Goal: Task Accomplishment & Management: Complete application form

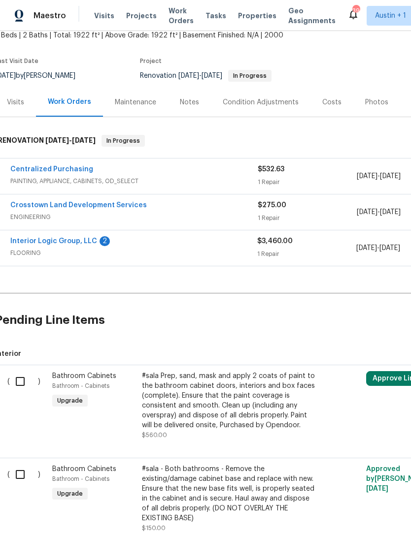
scroll to position [148, 12]
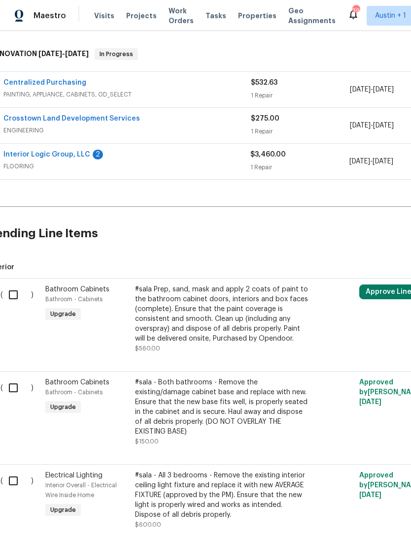
click at [19, 290] on input "checkbox" at bounding box center [17, 295] width 28 height 21
checkbox input "true"
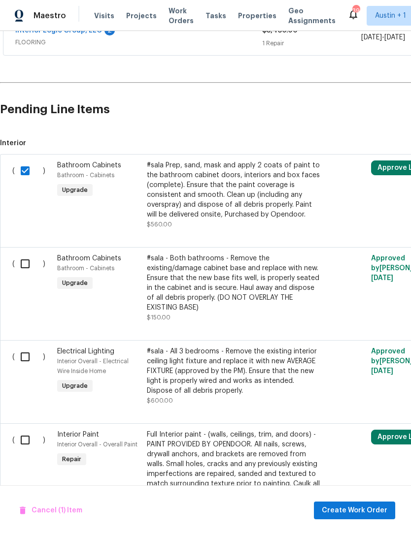
scroll to position [273, 0]
click at [23, 260] on input "checkbox" at bounding box center [29, 263] width 28 height 21
checkbox input "true"
click at [28, 360] on input "checkbox" at bounding box center [29, 356] width 28 height 21
checkbox input "true"
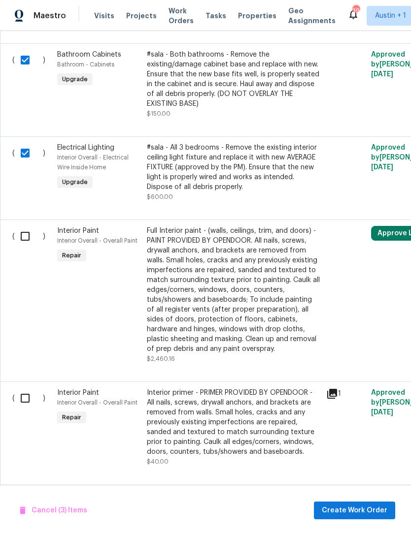
scroll to position [477, 0]
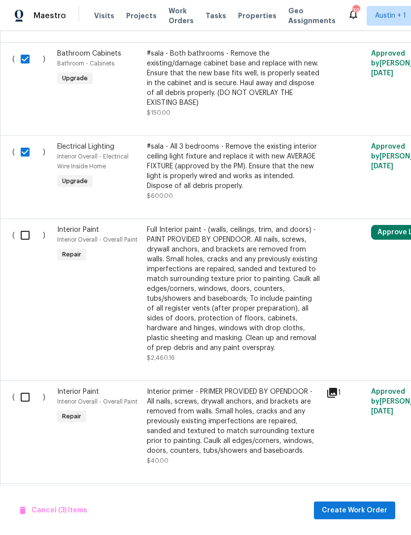
click at [22, 234] on input "checkbox" at bounding box center [29, 235] width 28 height 21
checkbox input "true"
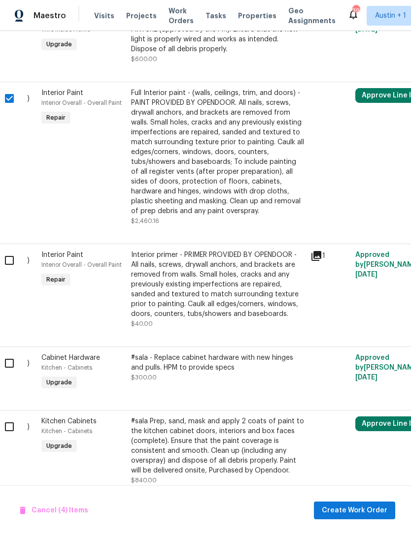
scroll to position [628, 5]
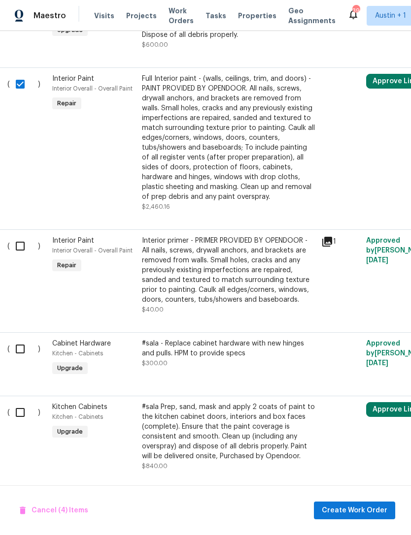
click at [23, 247] on input "checkbox" at bounding box center [24, 246] width 28 height 21
checkbox input "true"
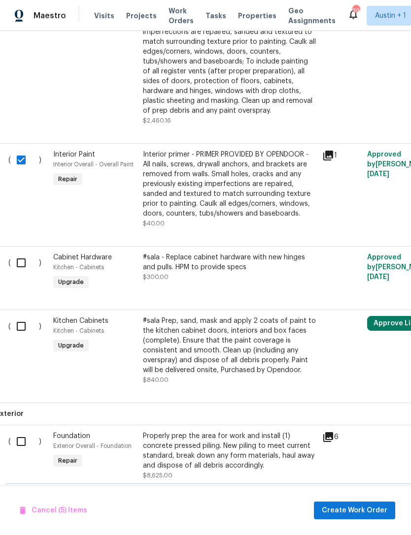
scroll to position [715, 4]
click at [22, 265] on input "checkbox" at bounding box center [25, 262] width 28 height 21
checkbox input "true"
click at [21, 333] on input "checkbox" at bounding box center [25, 326] width 28 height 21
checkbox input "true"
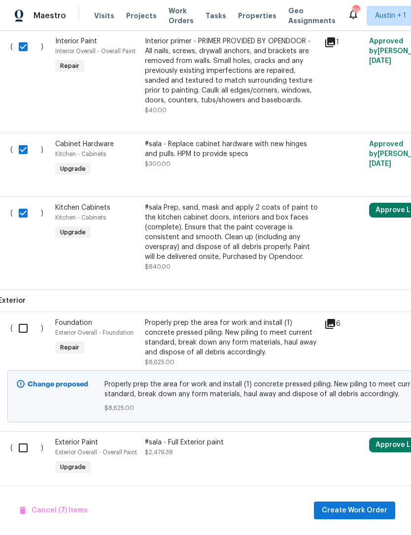
scroll to position [827, 2]
click at [25, 457] on input "checkbox" at bounding box center [27, 448] width 28 height 21
checkbox input "true"
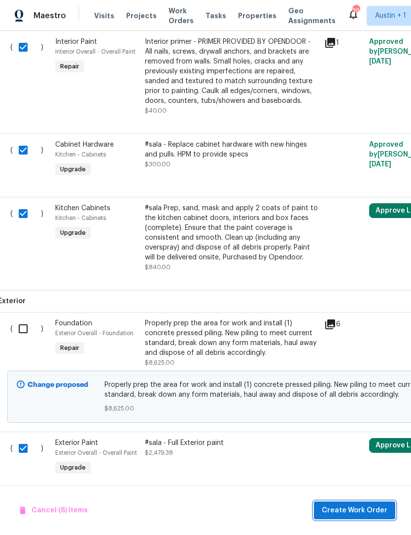
click at [374, 510] on span "Create Work Order" at bounding box center [355, 511] width 66 height 12
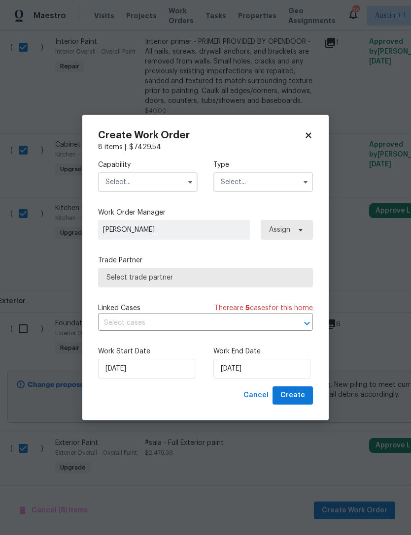
click at [118, 187] on input "text" at bounding box center [147, 182] width 99 height 20
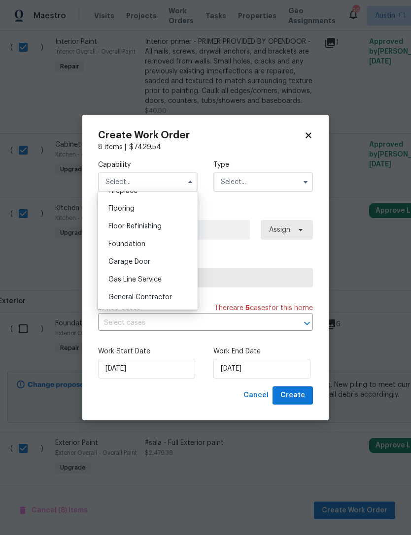
scroll to position [400, 0]
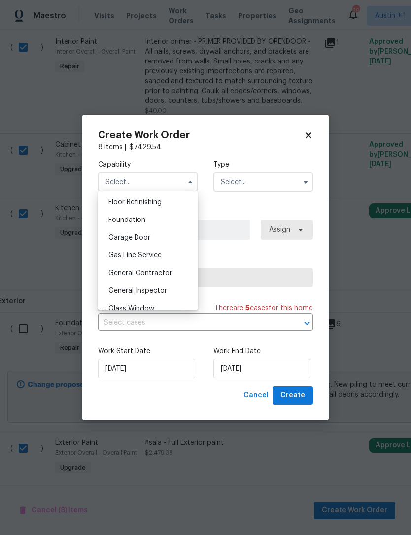
click at [122, 295] on div "General Inspector" at bounding box center [147, 291] width 95 height 18
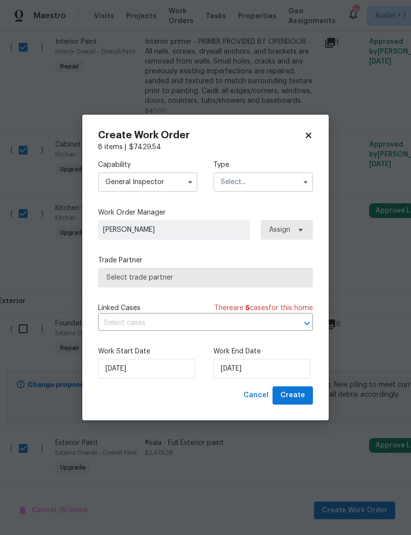
click at [120, 185] on input "General Inspector" at bounding box center [147, 182] width 99 height 20
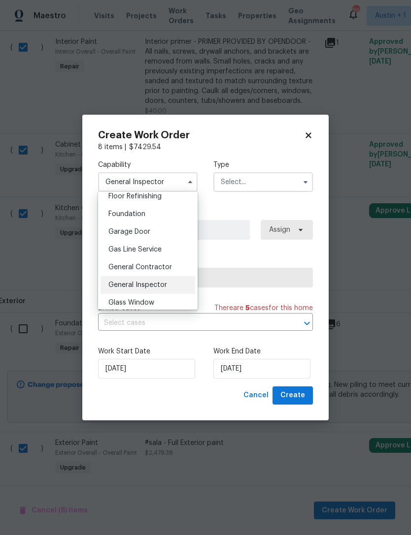
scroll to position [415, 0]
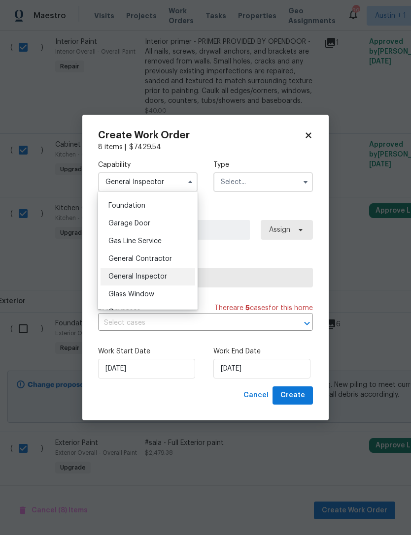
click at [124, 261] on span "General Contractor" at bounding box center [140, 259] width 64 height 7
type input "General Contractor"
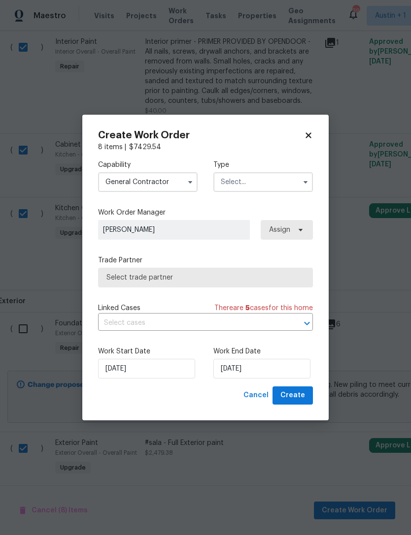
click at [286, 184] on input "text" at bounding box center [262, 182] width 99 height 20
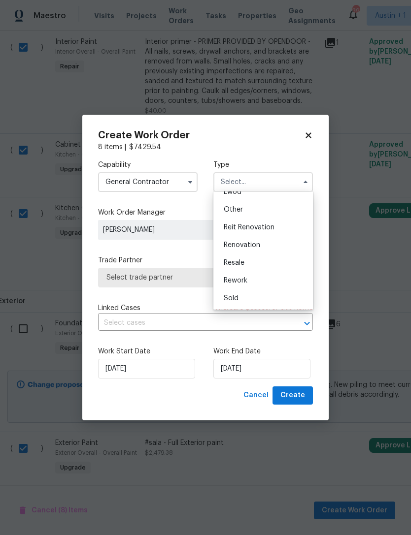
scroll to position [117, 0]
click at [292, 241] on div "Renovation" at bounding box center [263, 245] width 95 height 18
type input "Renovation"
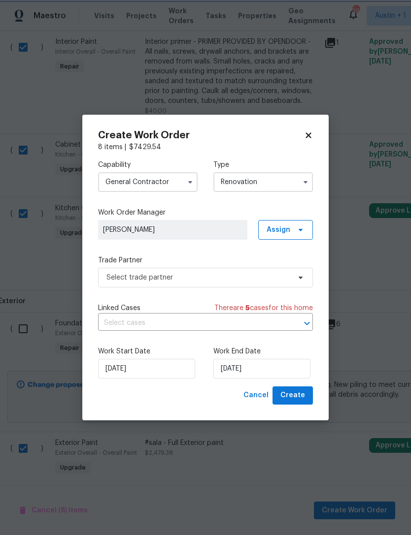
scroll to position [0, 0]
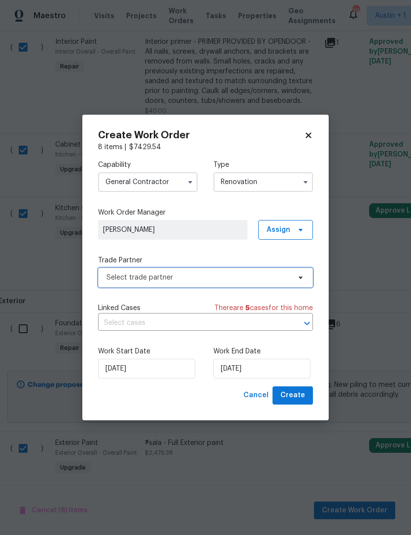
click at [290, 276] on span "Select trade partner" at bounding box center [205, 278] width 215 height 20
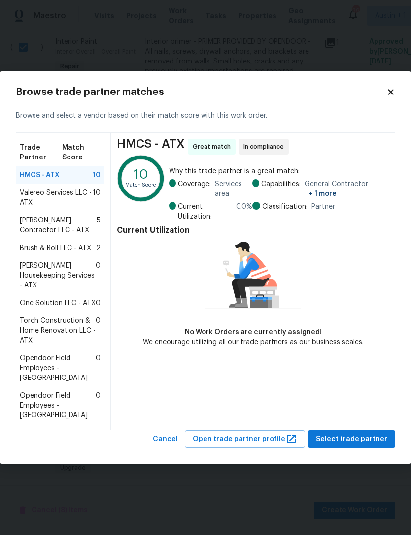
click at [33, 232] on span "Mario Suarez Contractor LLC - ATX" at bounding box center [58, 226] width 77 height 20
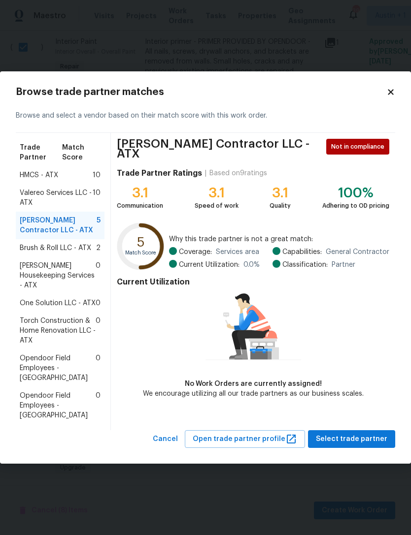
click at [30, 203] on span "Valereo Services LLC - ATX" at bounding box center [56, 198] width 73 height 20
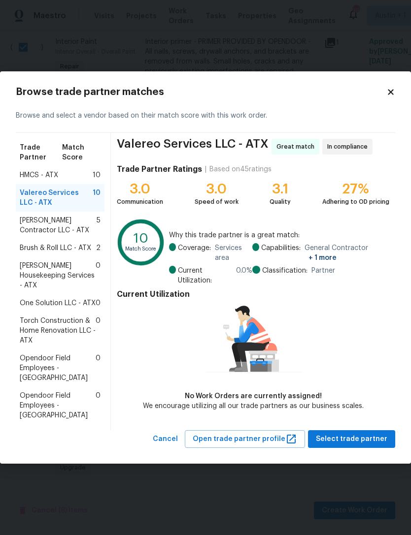
click at [36, 248] on div "Brush & Roll LLC - ATX 2" at bounding box center [60, 248] width 89 height 18
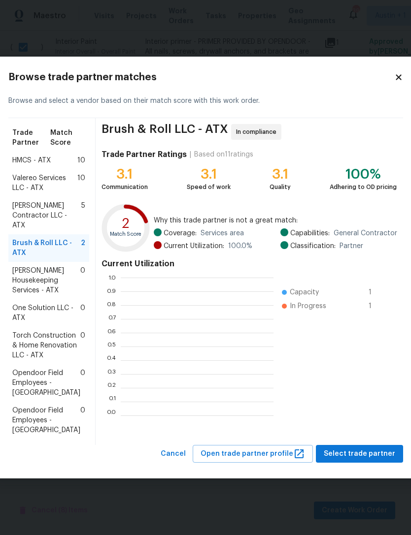
scroll to position [1, 1]
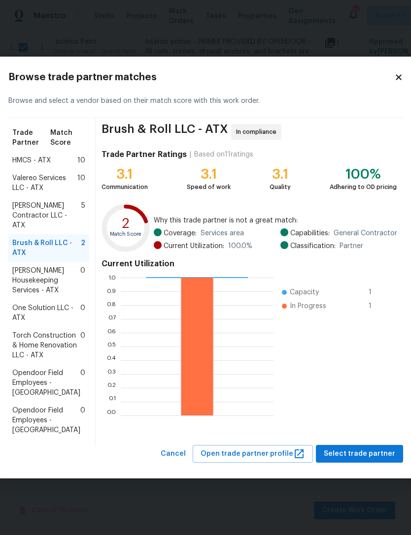
click at [34, 271] on span "Arelis Housekeeping Services - ATX" at bounding box center [46, 281] width 68 height 30
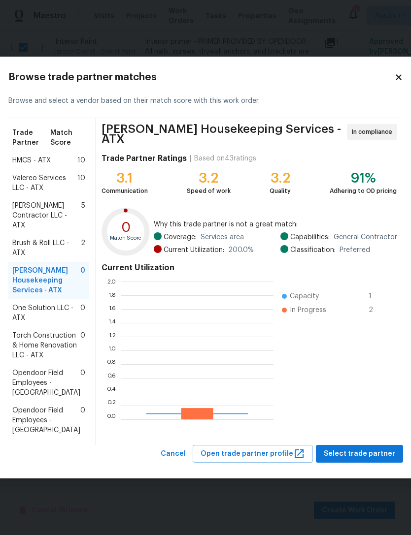
scroll to position [138, 153]
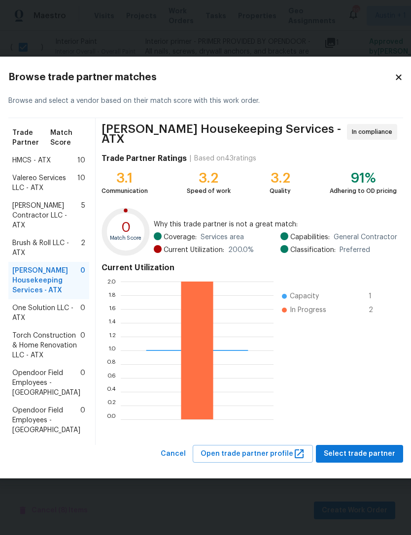
click at [28, 345] on span "Torch Construction & Home Renovation LLC - ATX" at bounding box center [46, 346] width 68 height 30
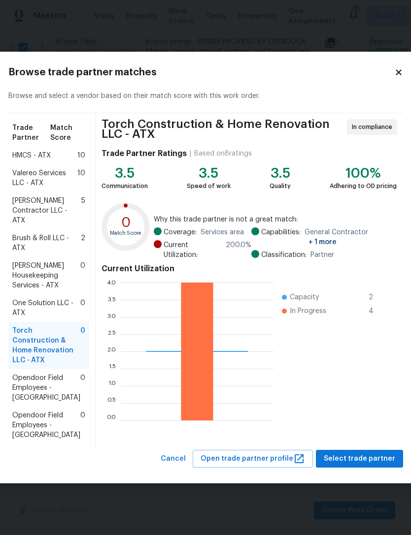
click at [35, 306] on span "One Solution LLC - ATX" at bounding box center [46, 308] width 68 height 20
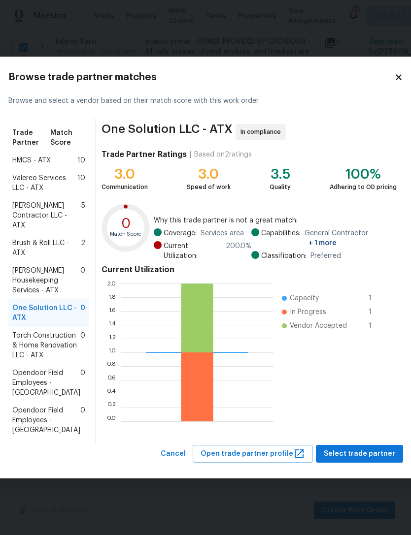
click at [32, 273] on span "Arelis Housekeeping Services - ATX" at bounding box center [46, 281] width 68 height 30
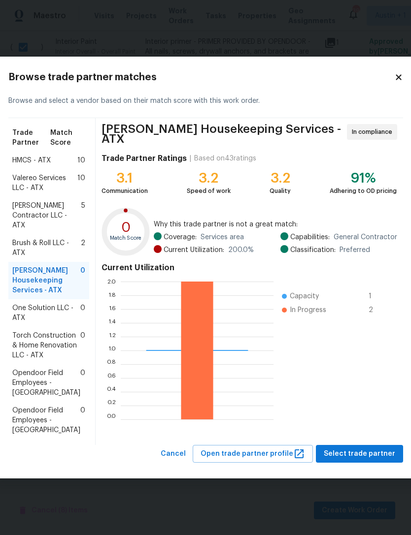
click at [33, 238] on span "Brush & Roll LLC - ATX" at bounding box center [46, 248] width 68 height 20
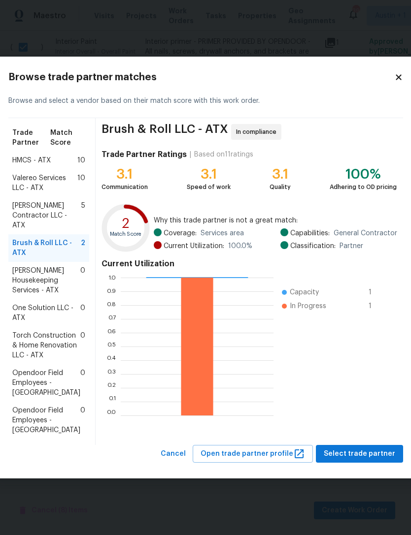
click at [28, 208] on span "Mario Suarez Contractor LLC - ATX" at bounding box center [46, 216] width 69 height 30
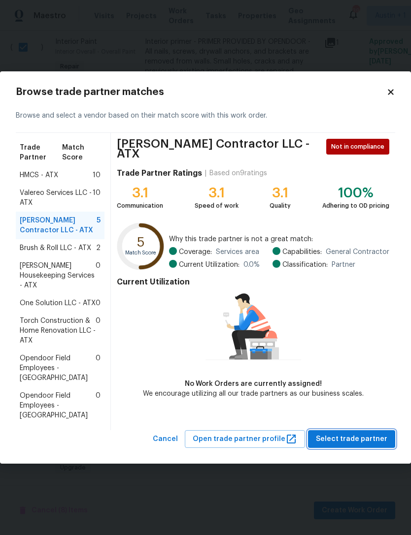
click at [370, 433] on span "Select trade partner" at bounding box center [351, 439] width 71 height 12
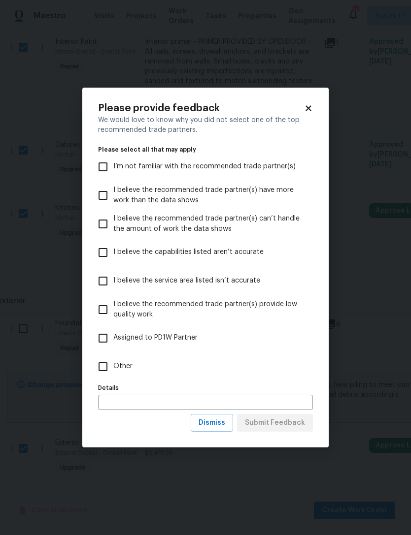
click at [103, 363] on input "Other" at bounding box center [103, 367] width 21 height 21
checkbox input "true"
click at [223, 426] on span "Dismiss" at bounding box center [211, 423] width 27 height 12
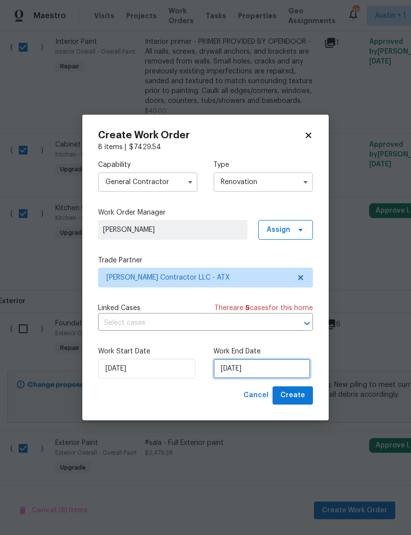
click at [282, 364] on input "9/24/2025" at bounding box center [261, 369] width 97 height 20
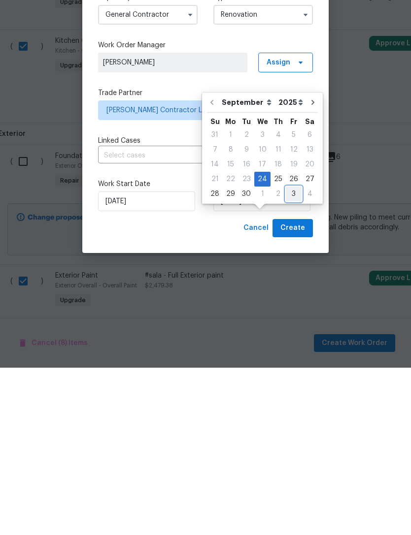
click at [291, 355] on div "3" at bounding box center [294, 362] width 16 height 14
type input "10/3/2025"
select select "9"
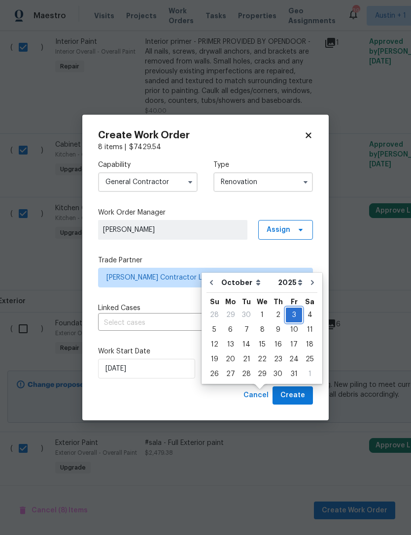
click at [290, 308] on div "3" at bounding box center [294, 315] width 16 height 14
click at [231, 323] on div "6" at bounding box center [230, 330] width 16 height 14
type input "10/6/2025"
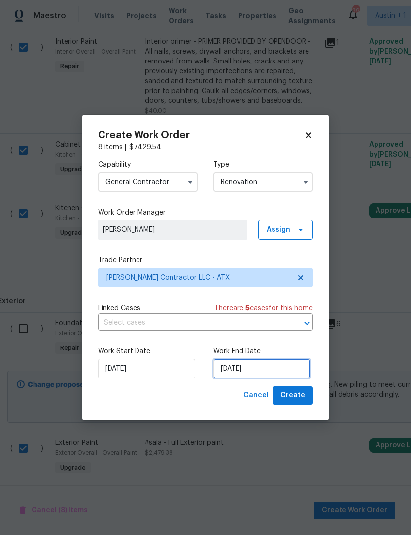
click at [265, 367] on input "10/6/2025" at bounding box center [261, 369] width 97 height 20
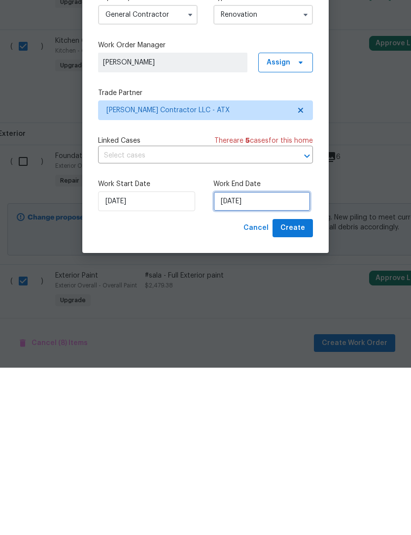
select select "9"
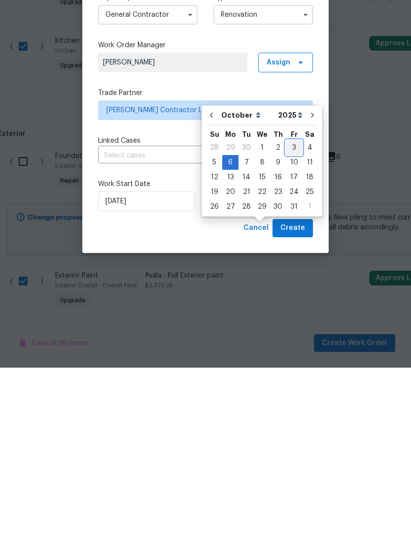
click at [289, 308] on div "3" at bounding box center [294, 315] width 16 height 14
type input "10/3/2025"
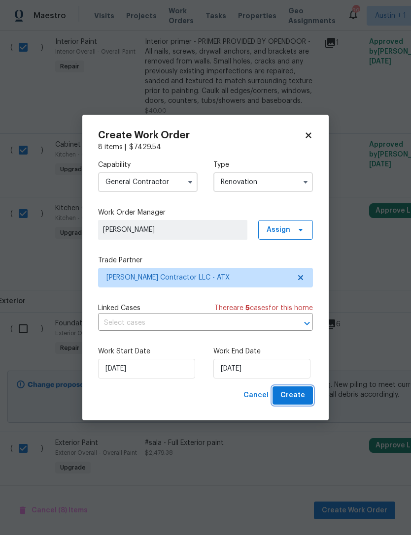
click at [301, 393] on span "Create" at bounding box center [292, 396] width 25 height 12
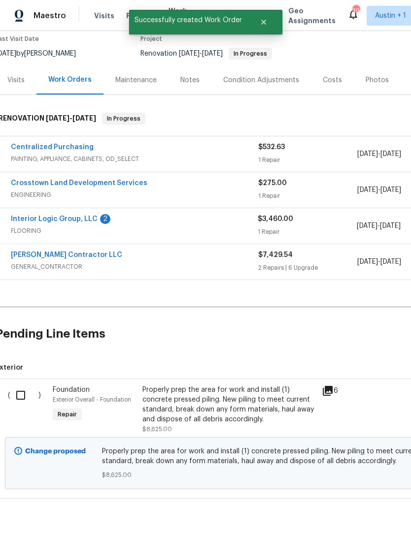
scroll to position [83, 4]
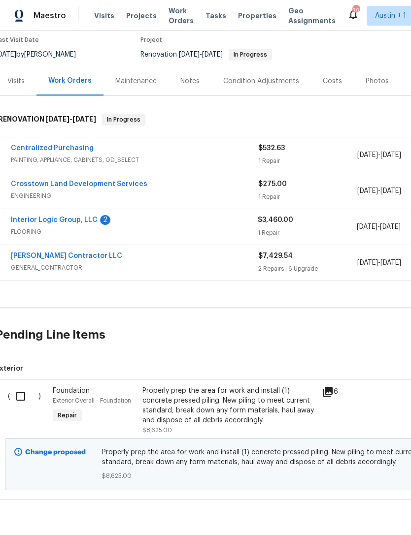
click at [21, 392] on input "checkbox" at bounding box center [24, 396] width 28 height 21
checkbox input "true"
click at [373, 505] on span "Create Work Order" at bounding box center [355, 511] width 66 height 12
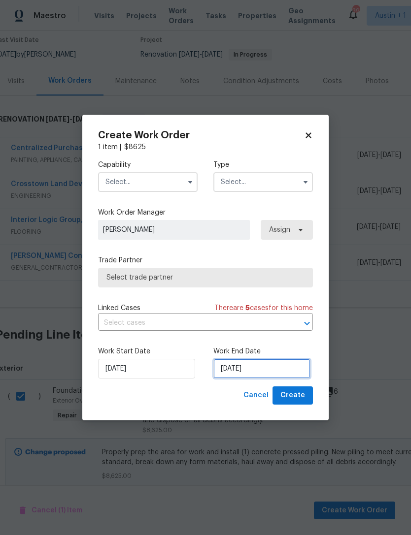
click at [280, 369] on input "9/24/2025" at bounding box center [261, 369] width 97 height 20
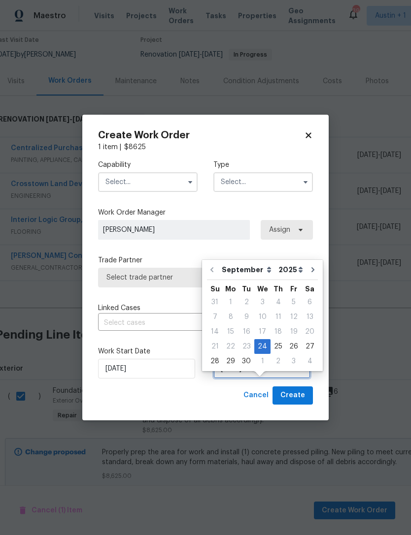
scroll to position [18, 0]
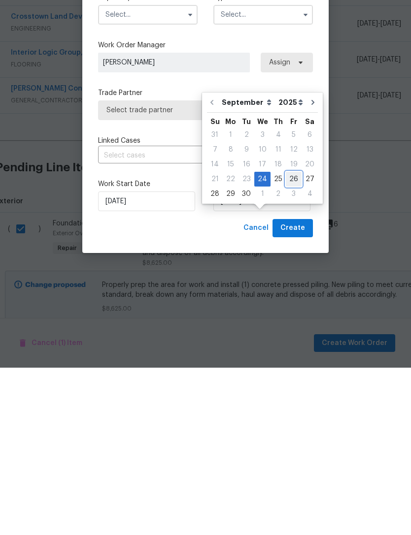
click at [290, 340] on div "26" at bounding box center [294, 347] width 16 height 14
type input "9/26/2025"
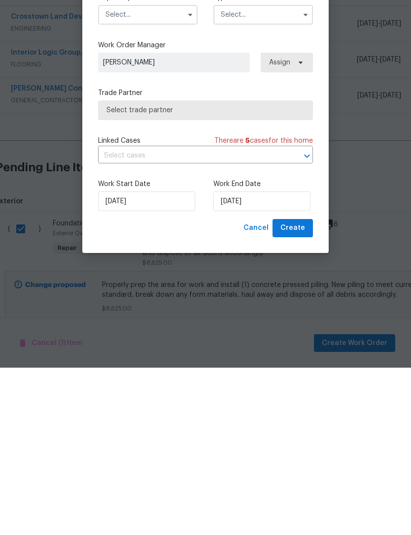
scroll to position [32, 0]
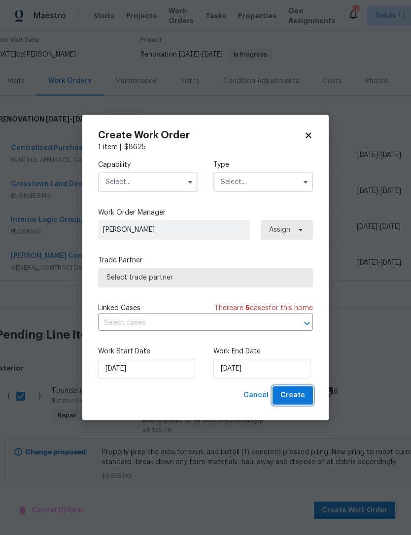
click at [305, 397] on button "Create" at bounding box center [292, 396] width 40 height 18
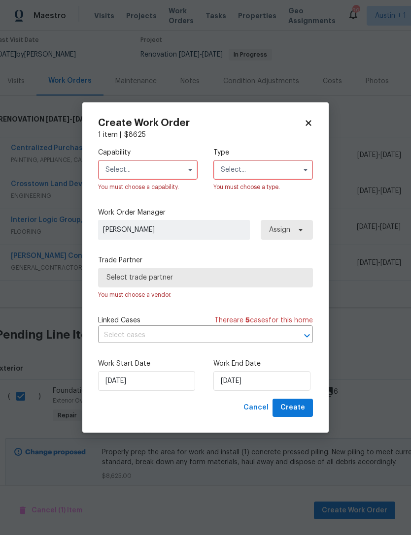
click at [167, 165] on input "text" at bounding box center [147, 170] width 99 height 20
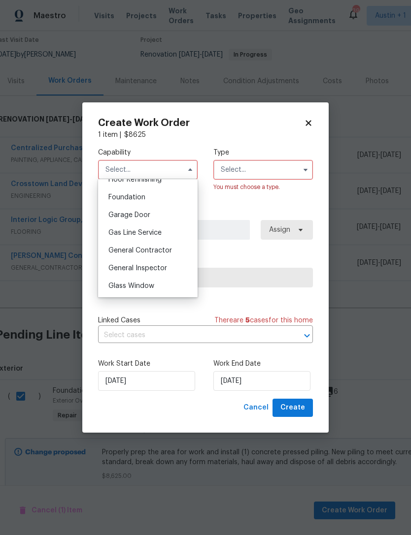
scroll to position [412, 0]
click at [183, 249] on div "General Contractor" at bounding box center [147, 249] width 95 height 18
type input "General Contractor"
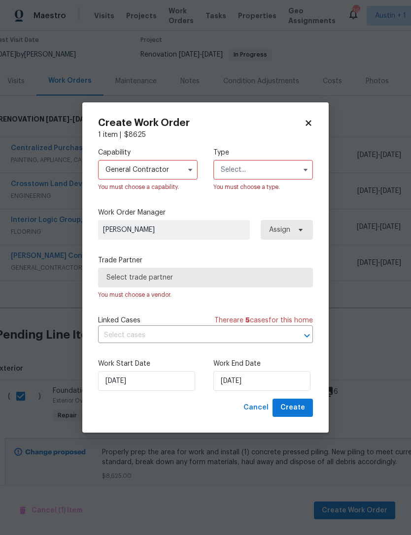
click at [274, 165] on input "text" at bounding box center [262, 170] width 99 height 20
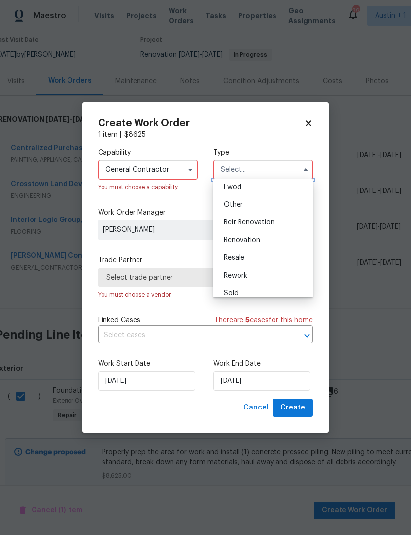
scroll to position [115, 0]
click at [280, 232] on div "Renovation" at bounding box center [263, 235] width 95 height 18
type input "Renovation"
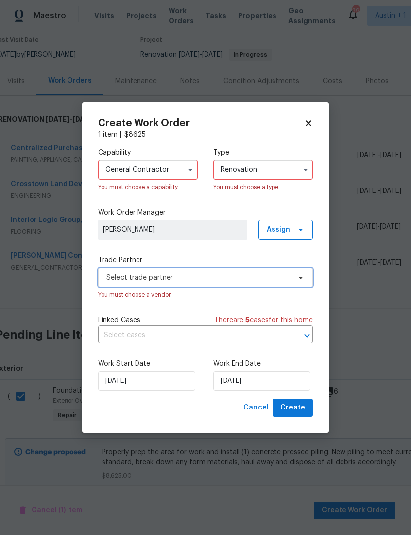
click at [284, 278] on span "Select trade partner" at bounding box center [198, 278] width 184 height 10
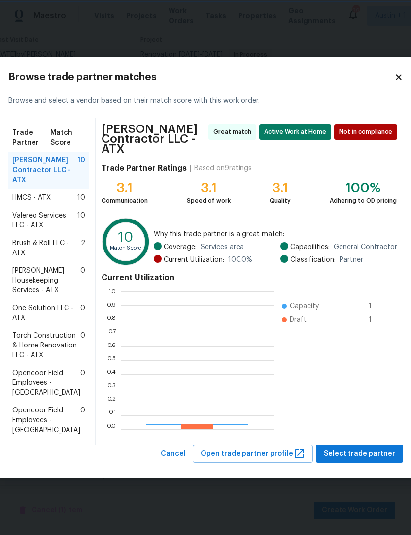
scroll to position [138, 153]
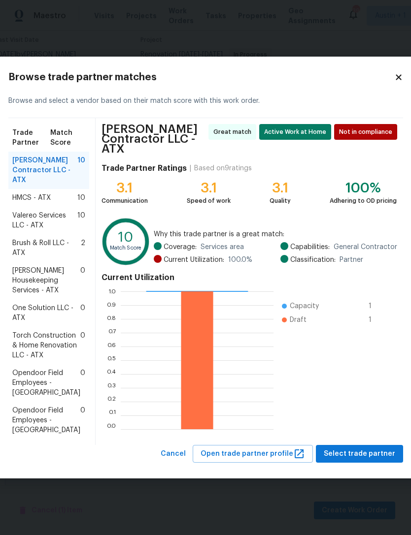
click at [394, 73] on icon at bounding box center [398, 77] width 9 height 9
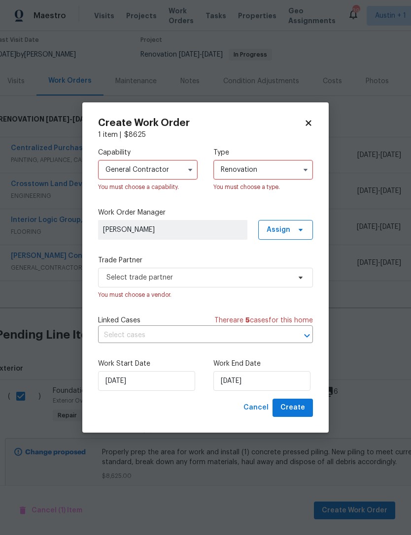
click at [120, 169] on input "General Contractor" at bounding box center [147, 170] width 99 height 20
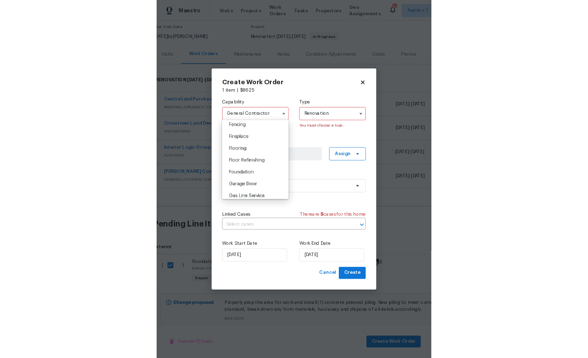
scroll to position [358, 0]
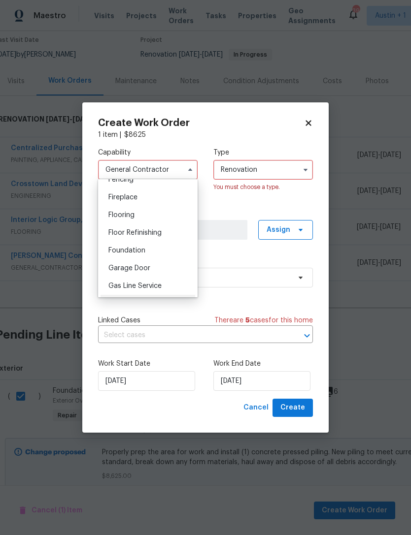
click at [114, 251] on span "Foundation" at bounding box center [126, 250] width 37 height 7
type input "Foundation"
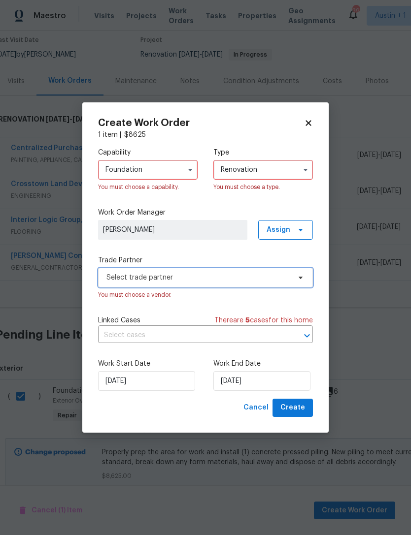
click at [284, 286] on span "Select trade partner" at bounding box center [205, 278] width 215 height 20
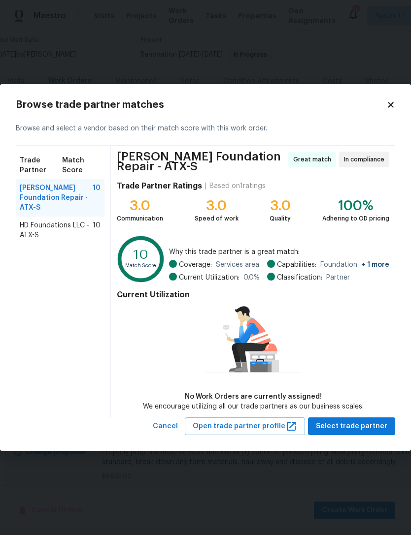
click at [37, 221] on span "HD Foundations LLC - ATX-S" at bounding box center [56, 231] width 73 height 20
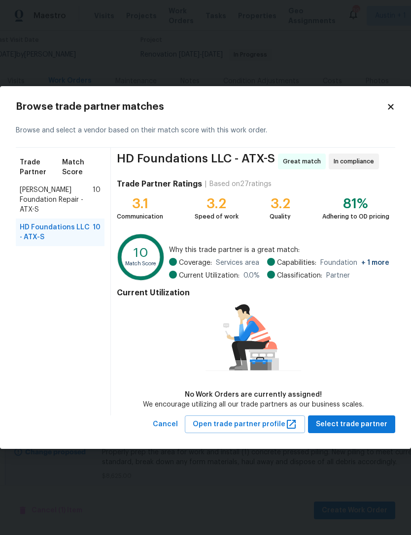
click at [31, 193] on span "GL Hunt Foundation Repair - ATX-S" at bounding box center [56, 200] width 73 height 30
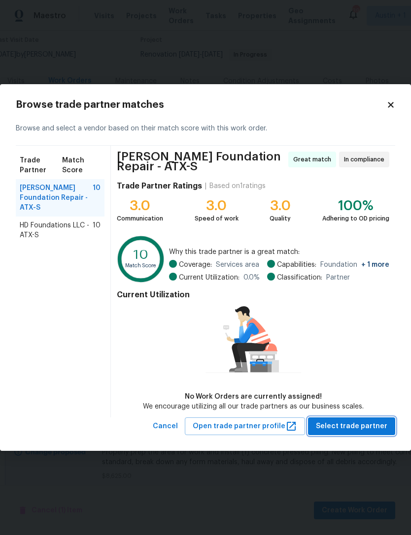
click at [368, 425] on span "Select trade partner" at bounding box center [351, 427] width 71 height 12
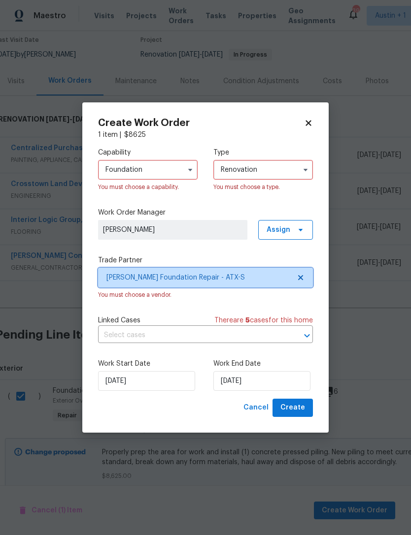
scroll to position [83, 0]
click at [285, 278] on span "GL Hunt Foundation Repair - ATX-S" at bounding box center [198, 278] width 184 height 10
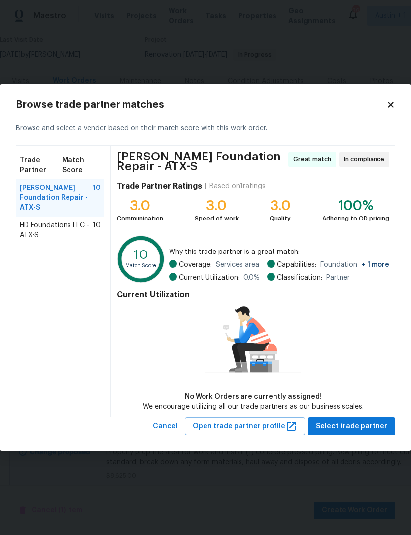
click at [30, 221] on span "HD Foundations LLC - ATX-S" at bounding box center [56, 231] width 73 height 20
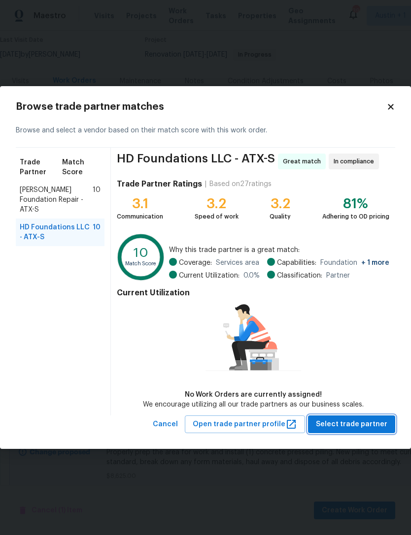
click at [381, 427] on span "Select trade partner" at bounding box center [351, 425] width 71 height 12
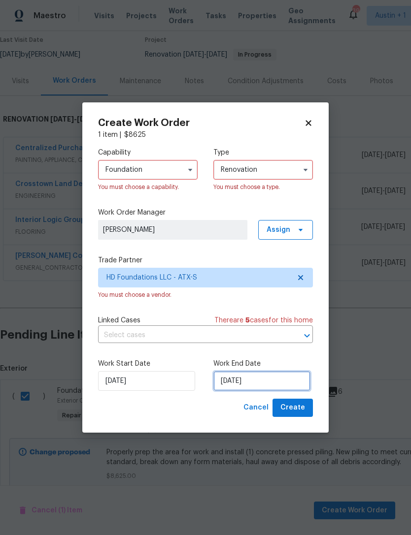
click at [289, 383] on input "9/26/2025" at bounding box center [261, 381] width 97 height 20
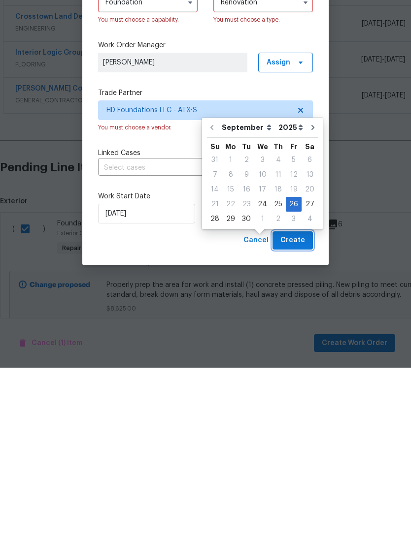
click at [307, 399] on button "Create" at bounding box center [292, 408] width 40 height 18
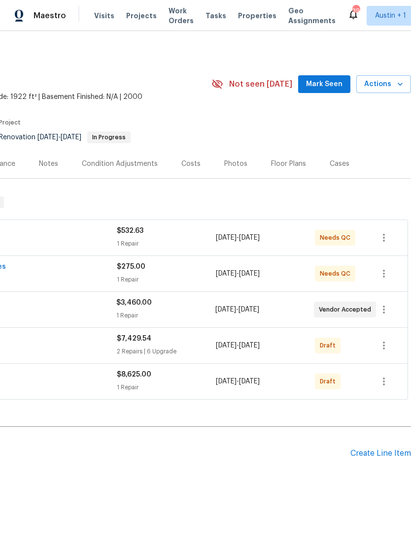
scroll to position [0, 146]
click at [385, 376] on icon "button" at bounding box center [384, 382] width 12 height 12
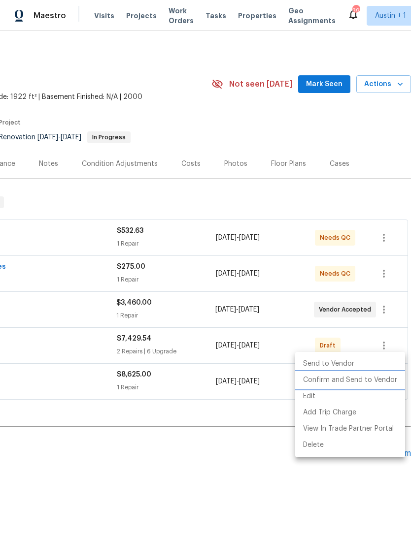
click at [378, 386] on li "Confirm and Send to Vendor" at bounding box center [350, 380] width 110 height 16
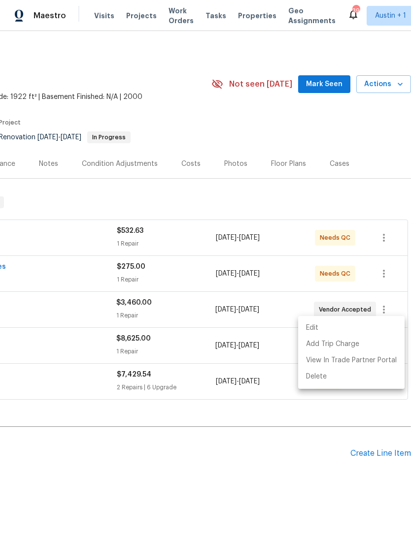
click at [368, 110] on div at bounding box center [205, 267] width 411 height 535
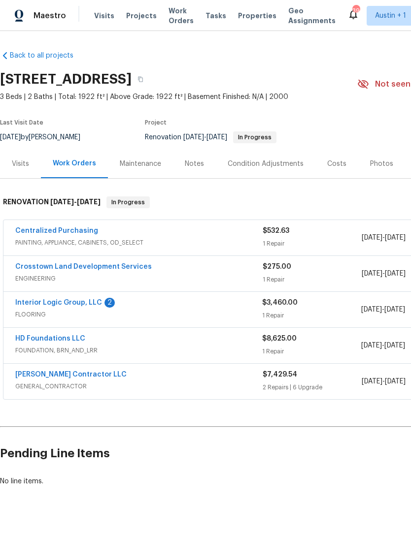
scroll to position [0, 0]
click at [43, 51] on link "Back to all projects" at bounding box center [47, 56] width 95 height 10
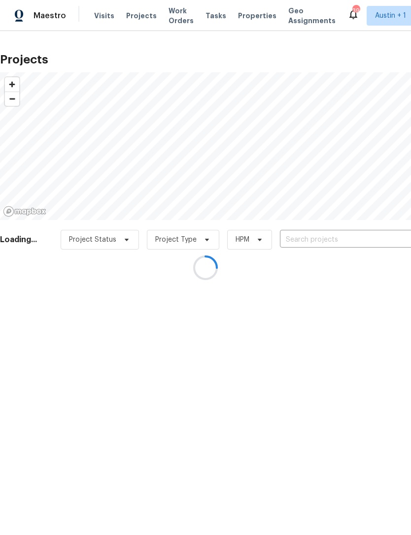
click at [249, 17] on div at bounding box center [205, 267] width 411 height 535
click at [247, 21] on div at bounding box center [205, 267] width 411 height 535
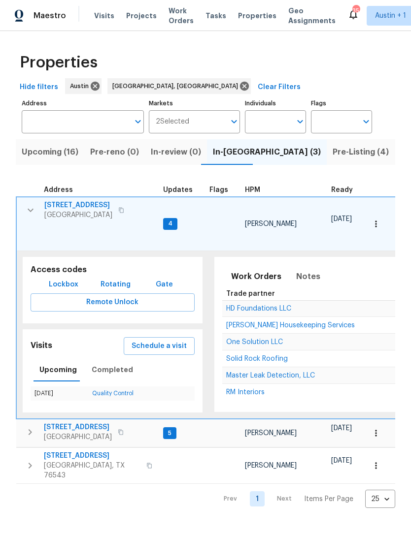
click at [76, 423] on span "[STREET_ADDRESS]" at bounding box center [78, 428] width 68 height 10
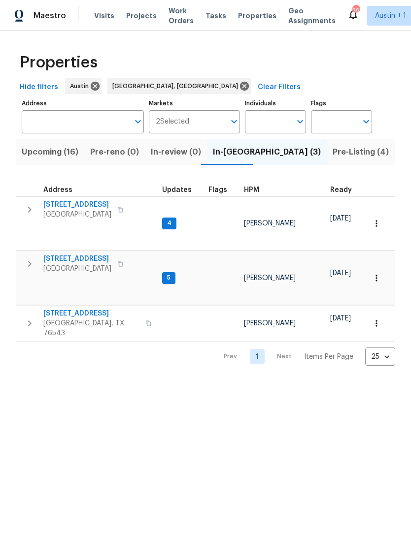
click at [29, 258] on icon "button" at bounding box center [30, 264] width 12 height 12
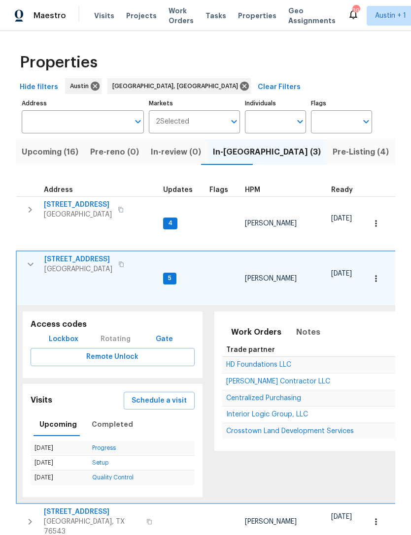
click at [379, 274] on icon "button" at bounding box center [376, 279] width 10 height 10
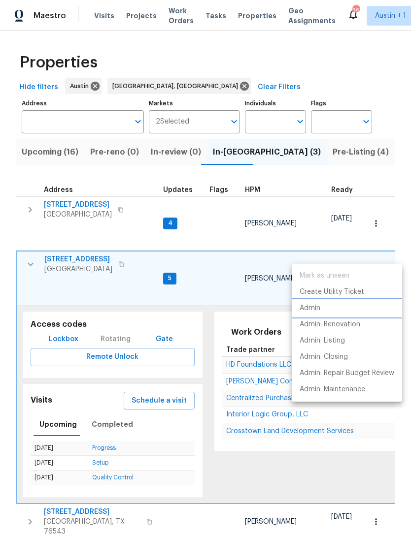
click at [321, 309] on li "Admin" at bounding box center [347, 308] width 110 height 16
